Goal: Task Accomplishment & Management: Manage account settings

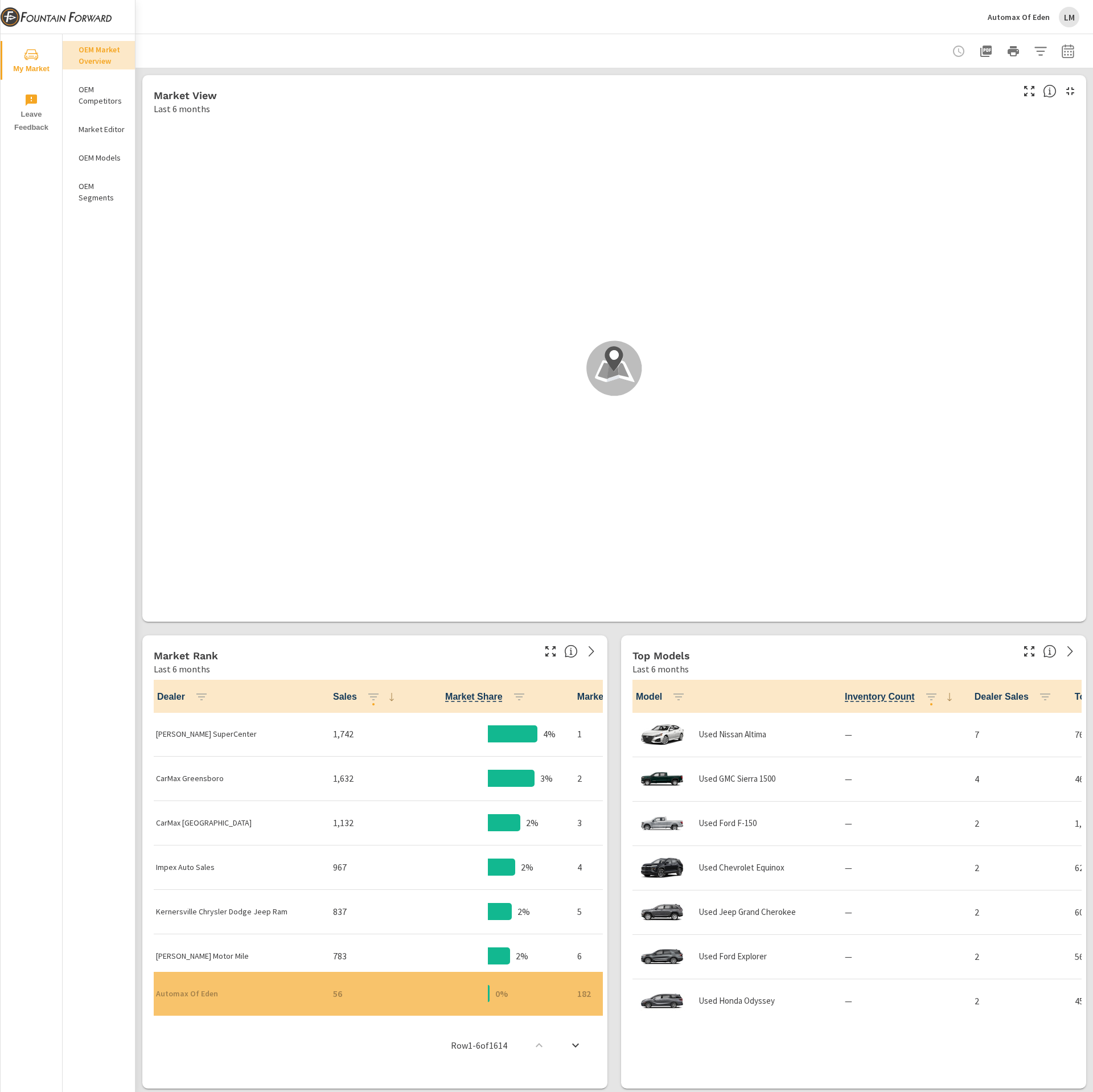
scroll to position [1, 0]
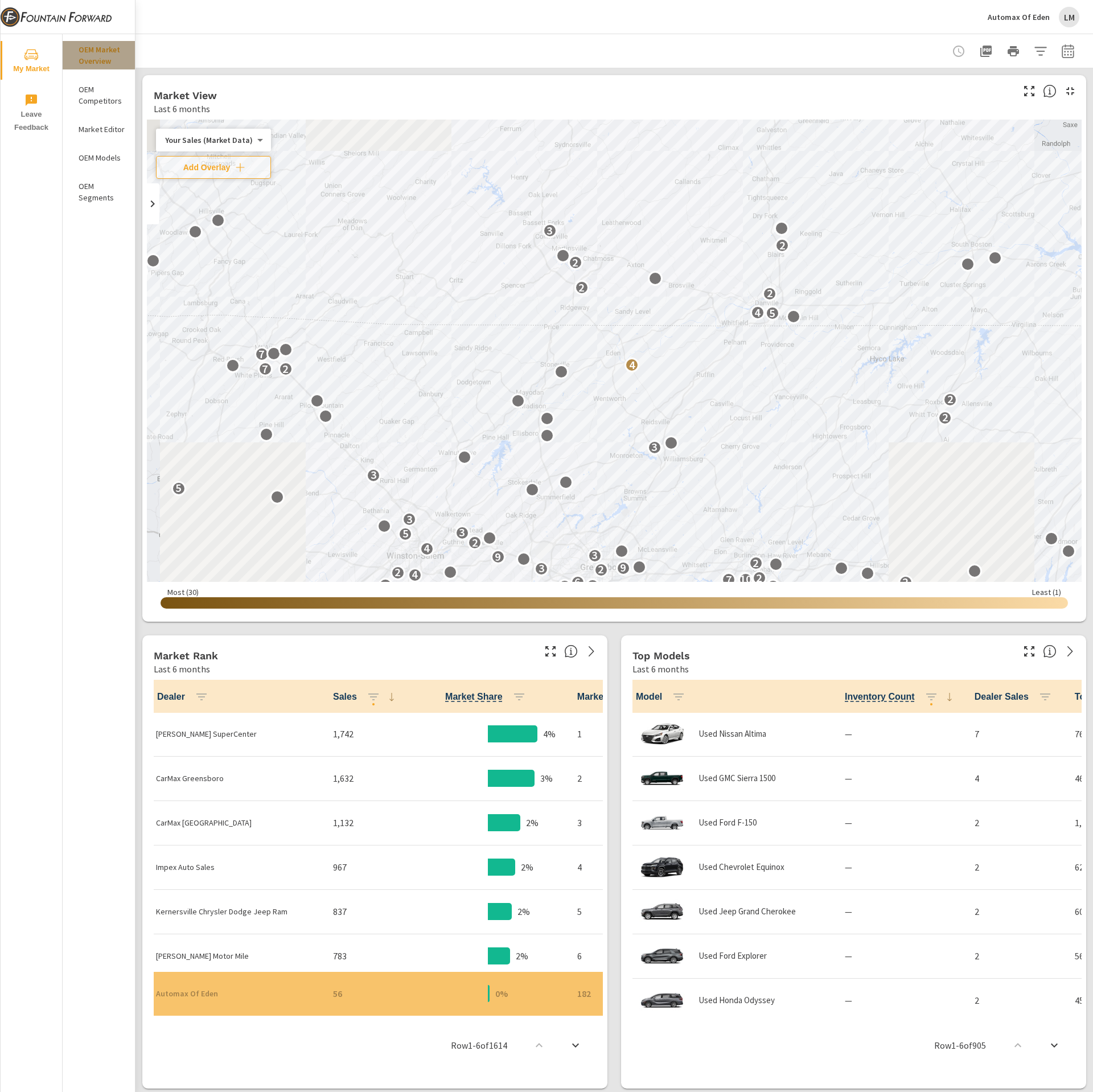
click at [103, 51] on p "OEM Market Overview" at bounding box center [101, 54] width 47 height 22
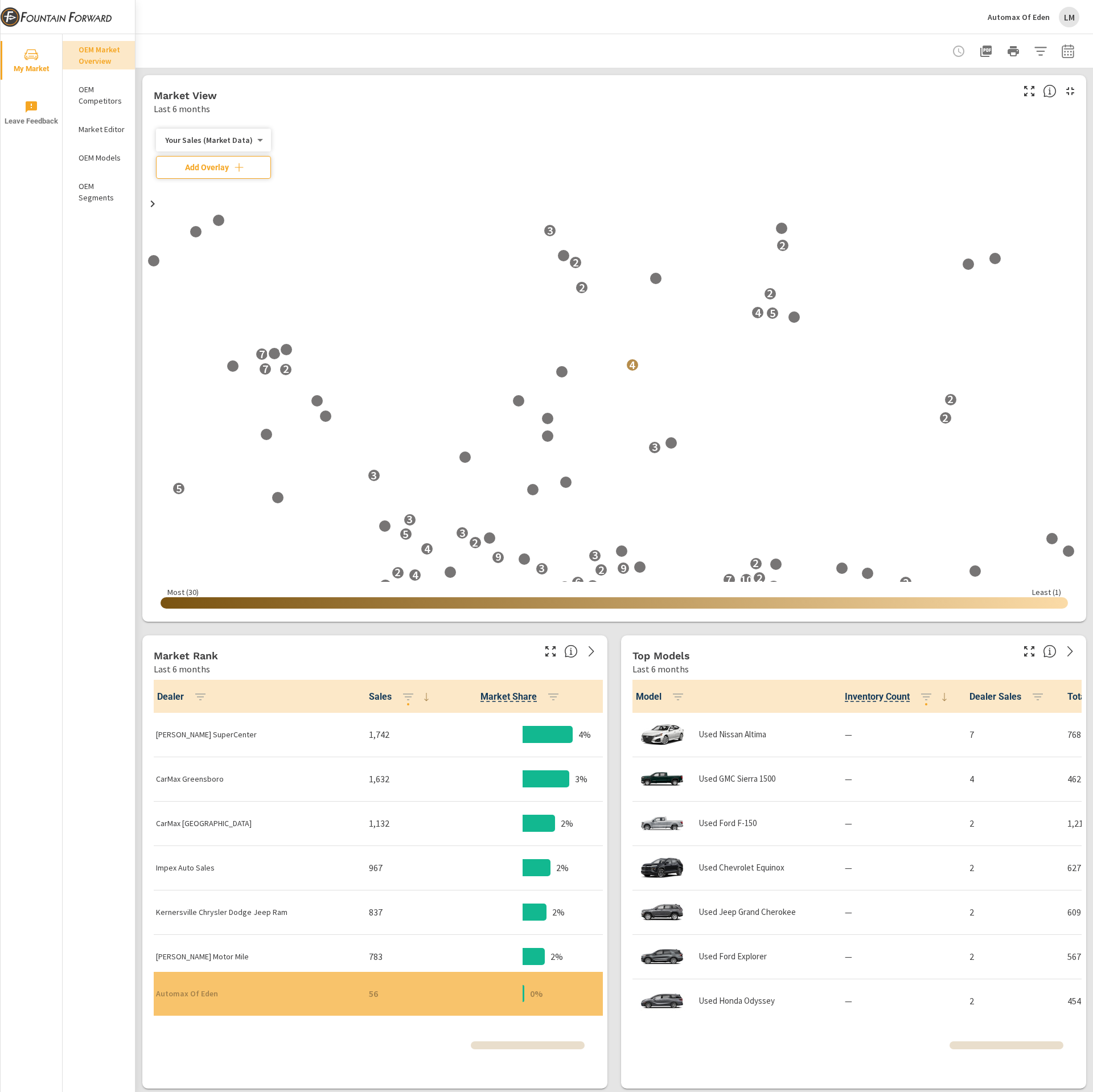
scroll to position [1, 0]
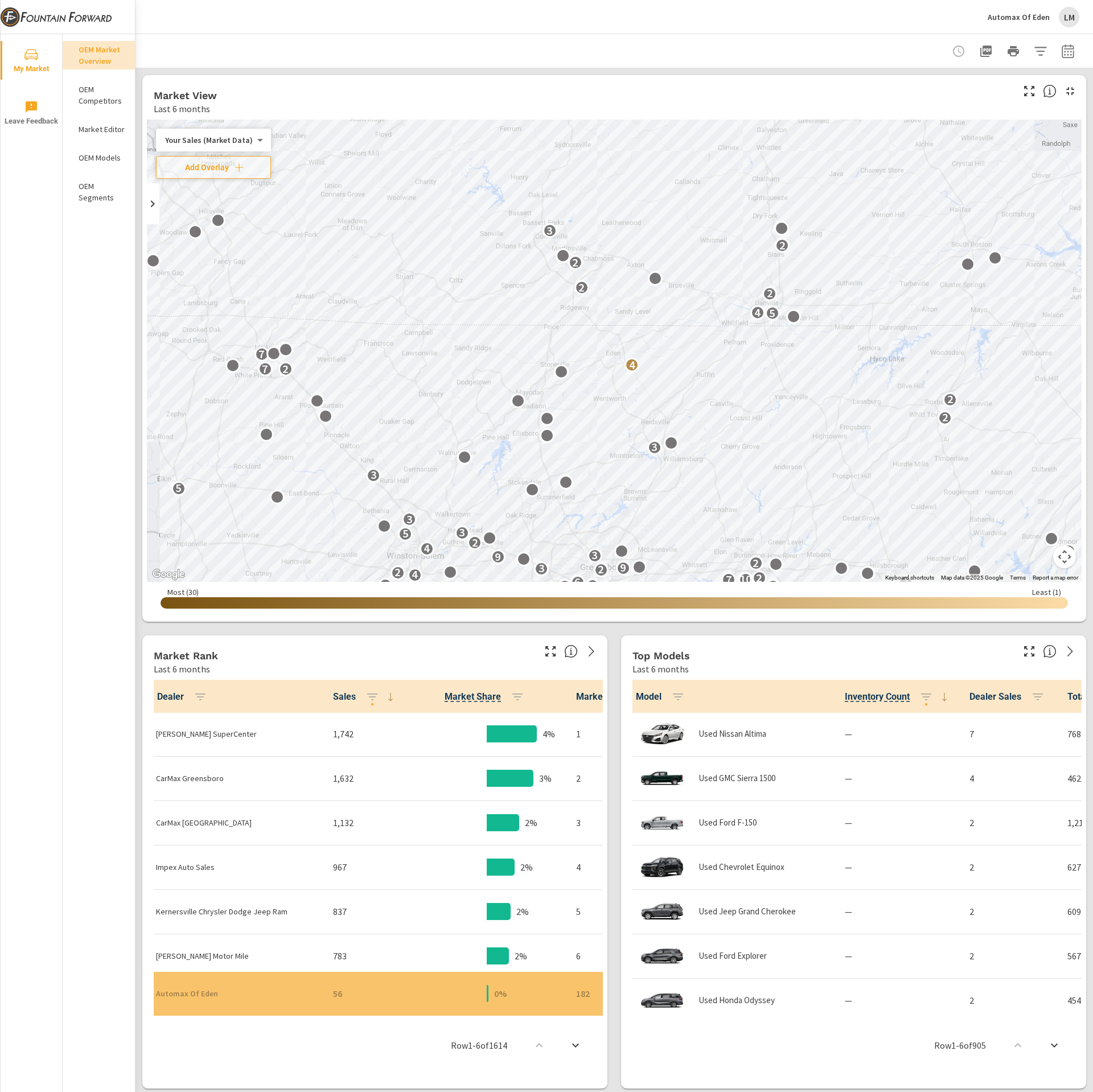
click at [71, 16] on img at bounding box center [56, 17] width 111 height 46
click at [37, 52] on icon "nav menu" at bounding box center [31, 54] width 14 height 14
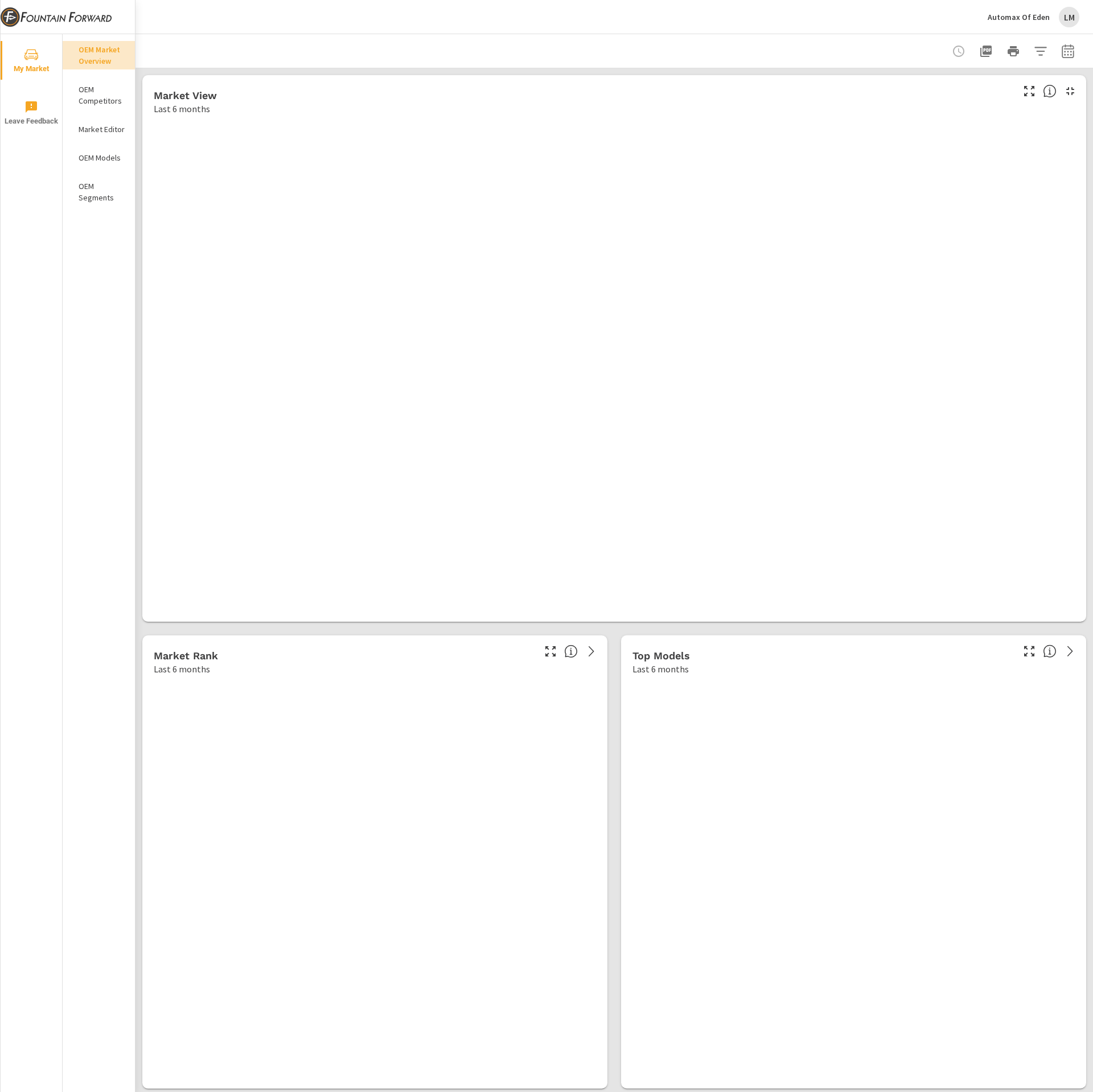
click at [1007, 21] on p "Automax Of Eden" at bounding box center [1018, 17] width 62 height 10
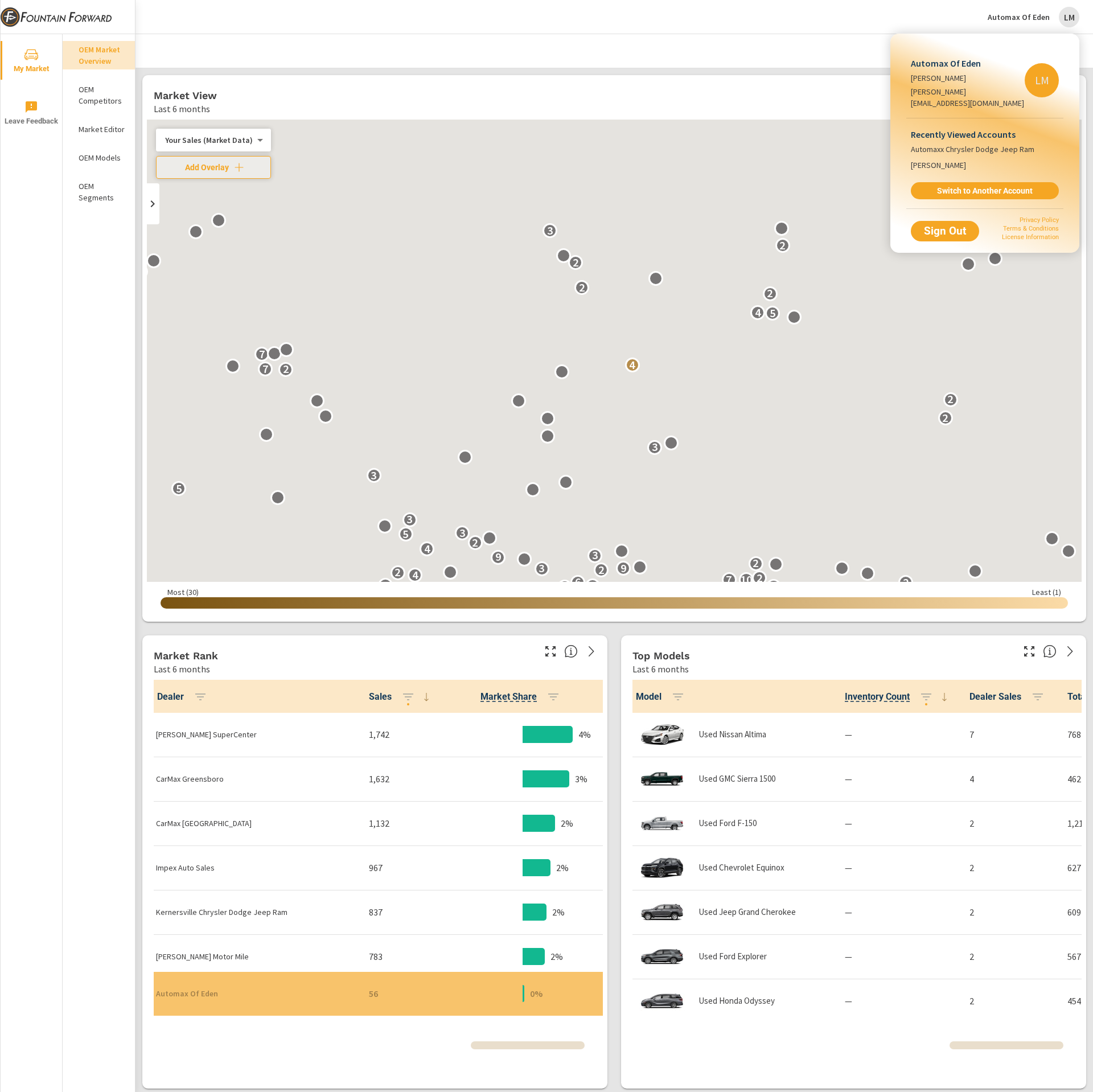
scroll to position [1, 0]
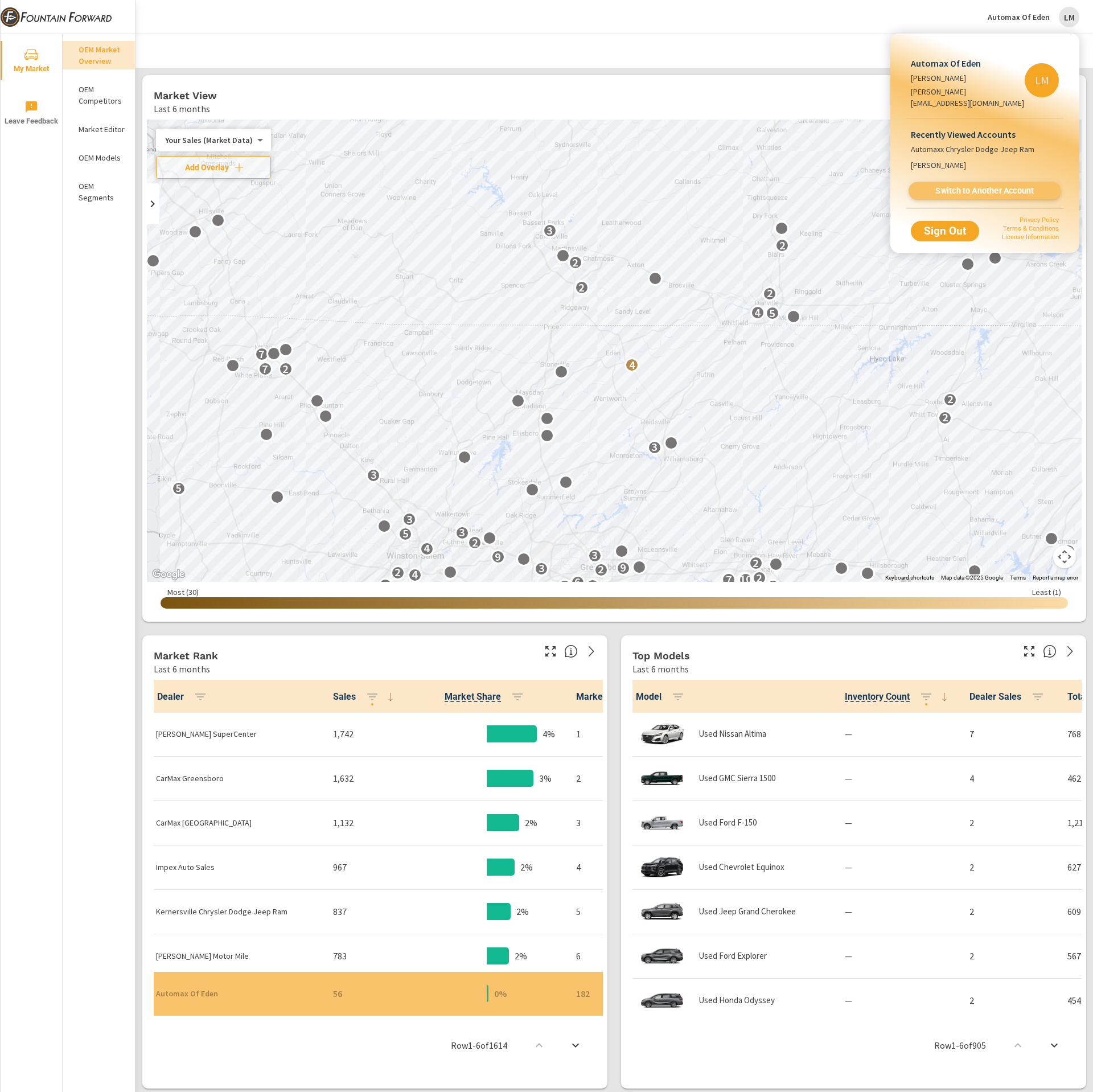
click at [992, 186] on span "Switch to Another Account" at bounding box center [984, 191] width 140 height 11
